Goal: Navigation & Orientation: Find specific page/section

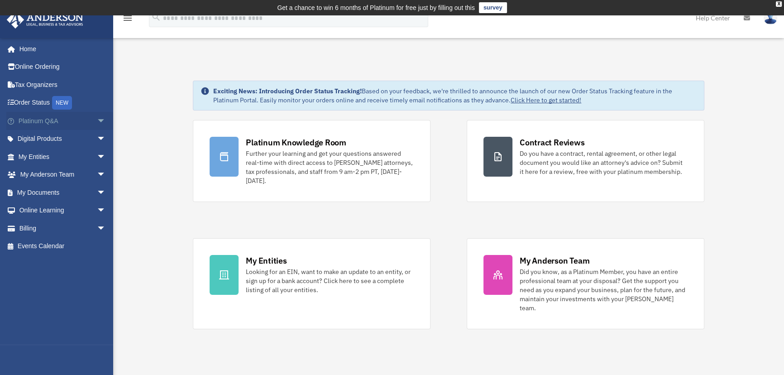
click at [97, 121] on span "arrow_drop_down" at bounding box center [106, 121] width 18 height 19
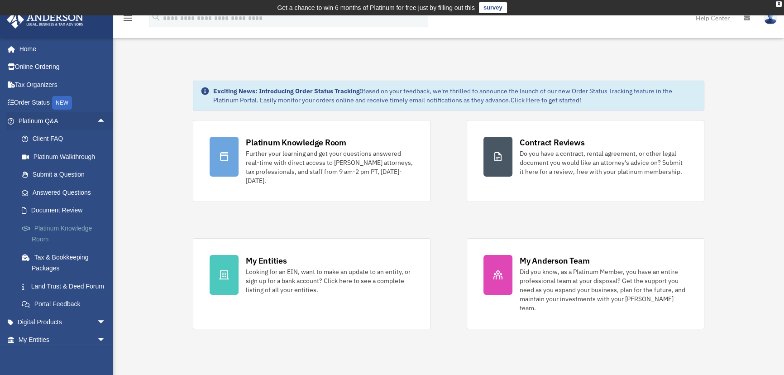
click at [67, 228] on link "Platinum Knowledge Room" at bounding box center [66, 233] width 107 height 29
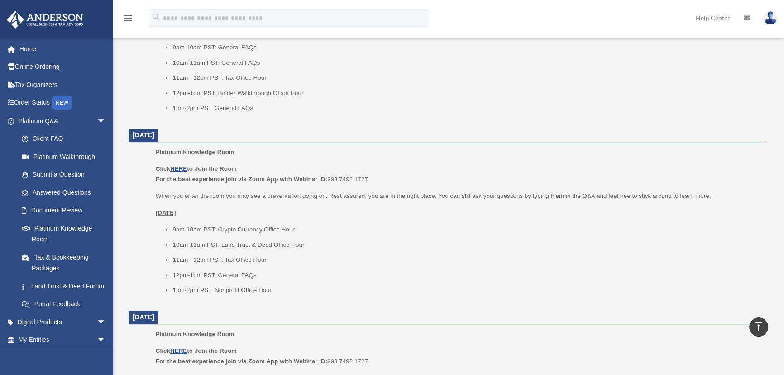
scroll to position [493, 0]
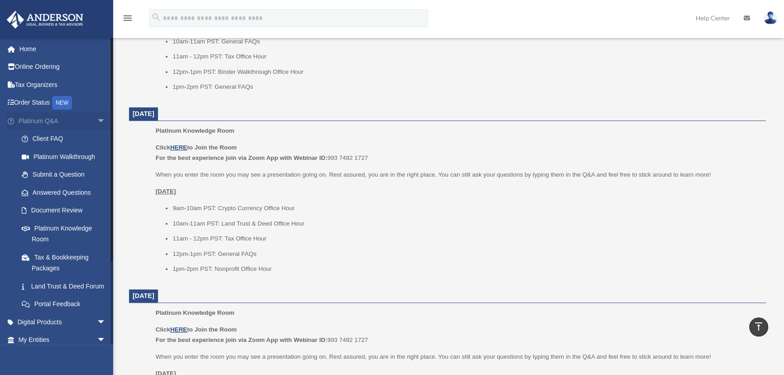
click at [97, 119] on span "arrow_drop_down" at bounding box center [106, 121] width 18 height 19
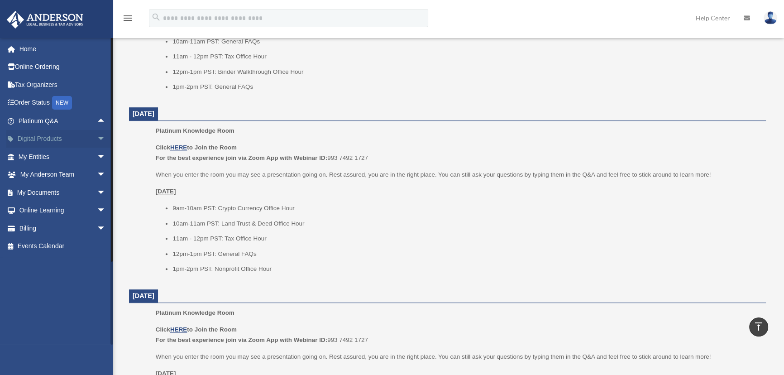
click at [97, 138] on span "arrow_drop_down" at bounding box center [106, 139] width 18 height 19
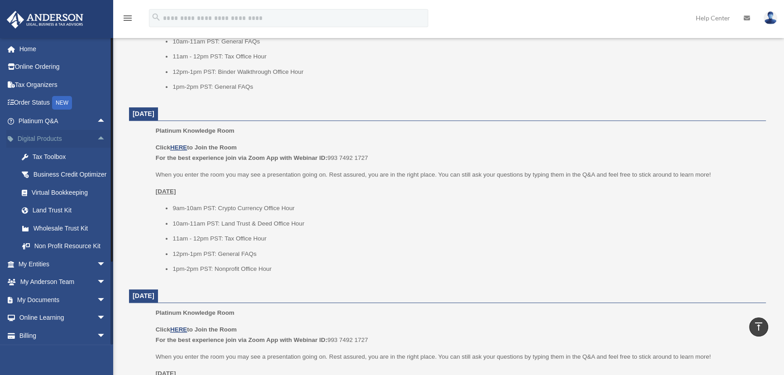
click at [97, 138] on span "arrow_drop_up" at bounding box center [106, 139] width 18 height 19
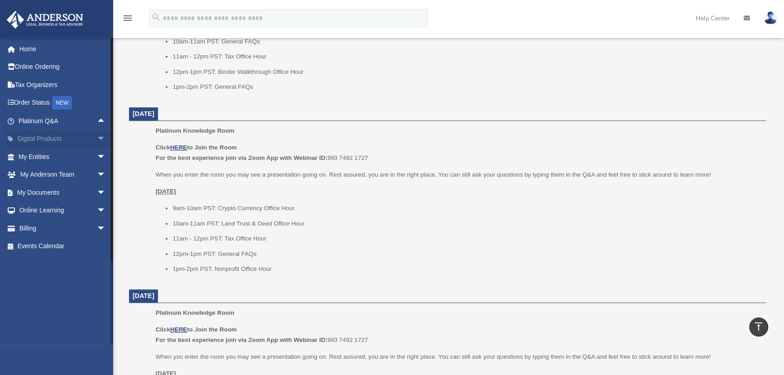
click at [97, 135] on span "arrow_drop_down" at bounding box center [106, 139] width 18 height 19
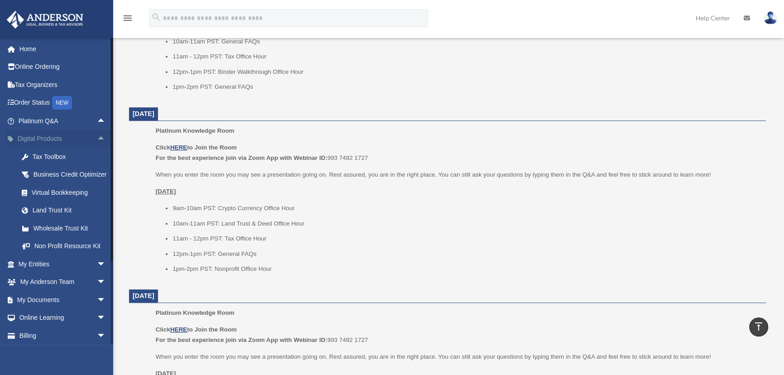
click at [97, 135] on span "arrow_drop_up" at bounding box center [106, 139] width 18 height 19
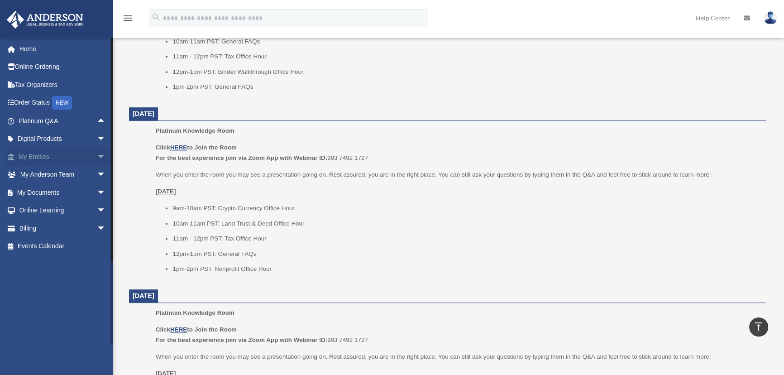
click at [97, 155] on span "arrow_drop_down" at bounding box center [106, 157] width 18 height 19
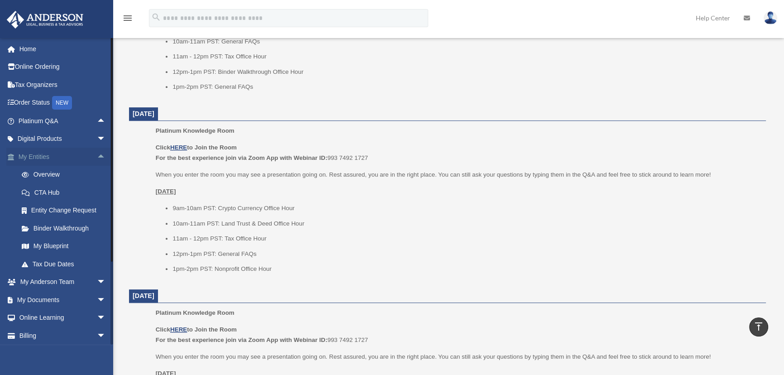
click at [97, 154] on span "arrow_drop_up" at bounding box center [106, 157] width 18 height 19
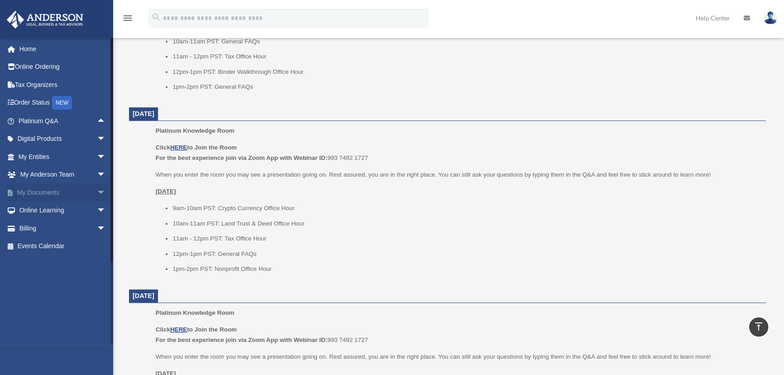
click at [97, 191] on span "arrow_drop_down" at bounding box center [106, 192] width 18 height 19
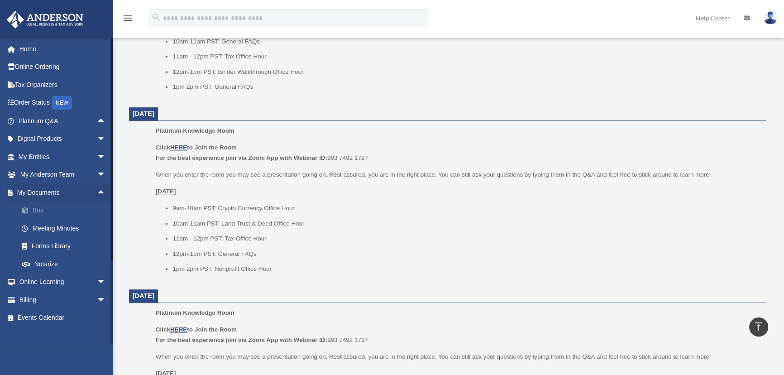
click at [37, 208] on link "Box" at bounding box center [66, 210] width 107 height 18
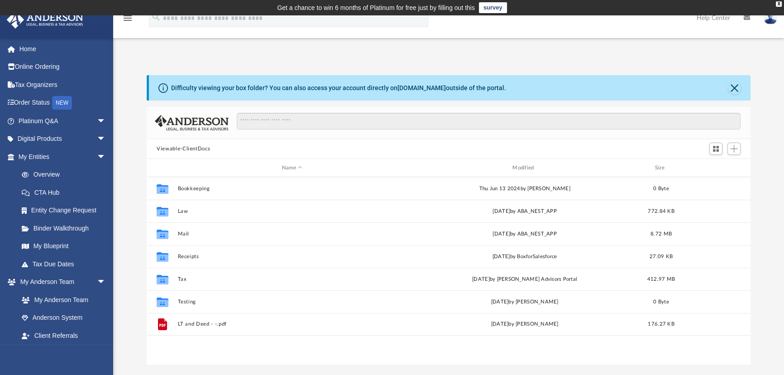
scroll to position [199, 597]
click at [97, 278] on span "arrow_drop_down" at bounding box center [106, 282] width 18 height 19
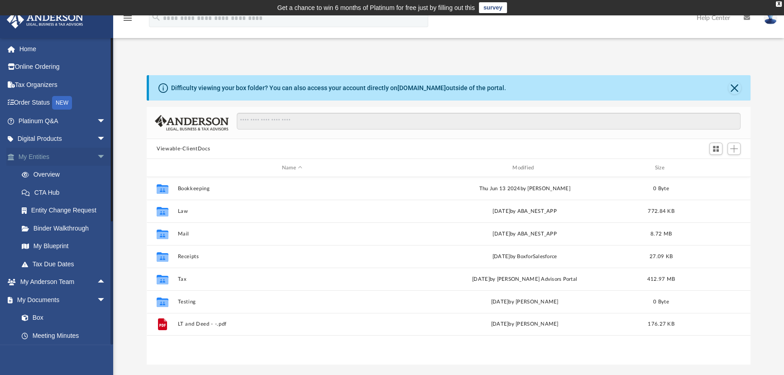
click at [97, 153] on span "arrow_drop_down" at bounding box center [106, 157] width 18 height 19
click at [97, 191] on span "arrow_drop_down" at bounding box center [106, 192] width 18 height 19
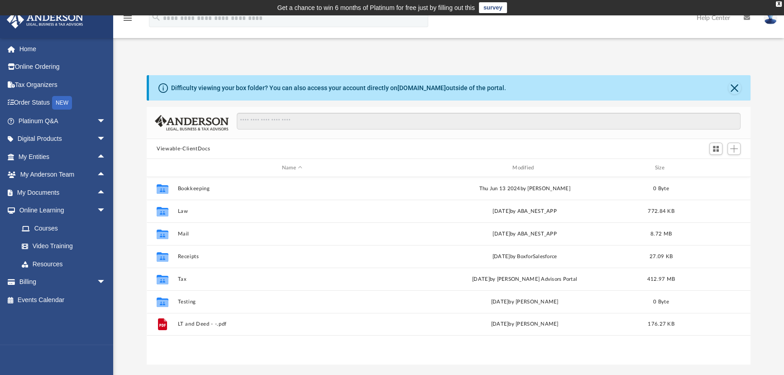
drag, startPoint x: 95, startPoint y: 281, endPoint x: 133, endPoint y: 226, distance: 66.4
click at [97, 280] on span "arrow_drop_down" at bounding box center [106, 282] width 18 height 19
